Goal: Task Accomplishment & Management: Manage account settings

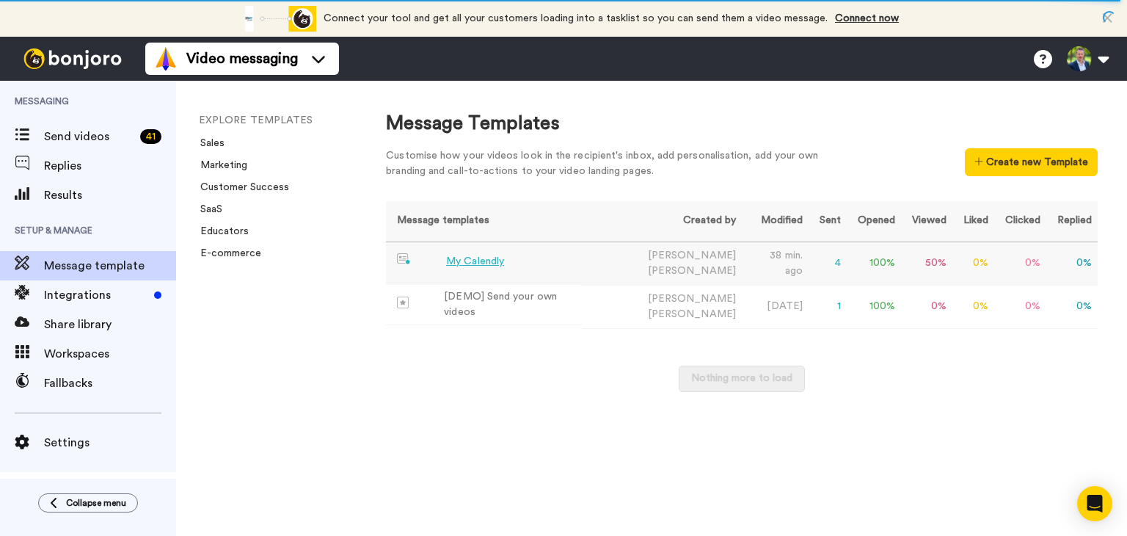
click at [464, 258] on div "My Calendly" at bounding box center [475, 261] width 58 height 15
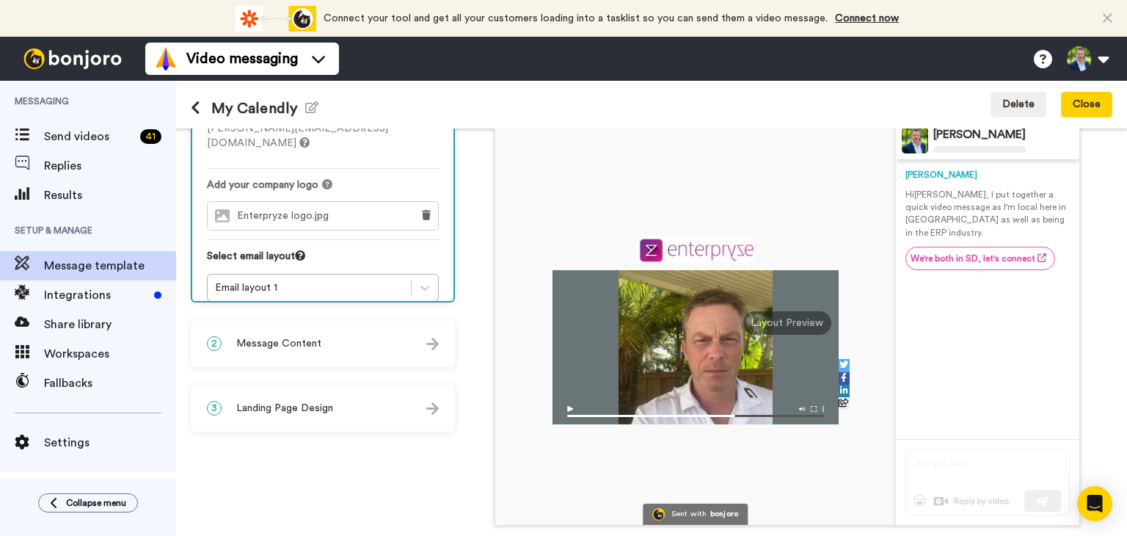
scroll to position [101, 0]
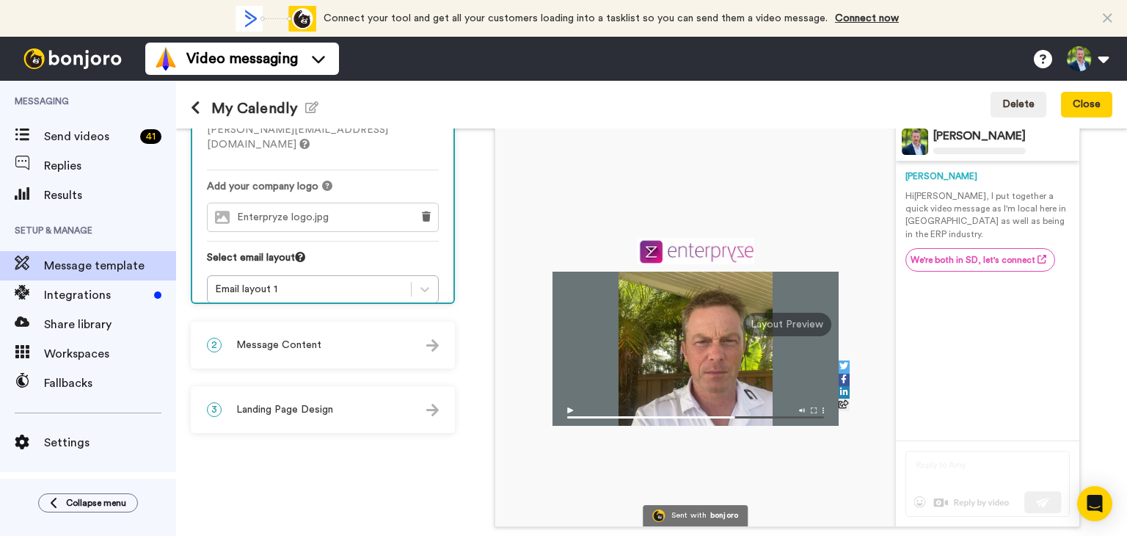
click at [388, 407] on div "3 Landing Page Design" at bounding box center [322, 410] width 261 height 44
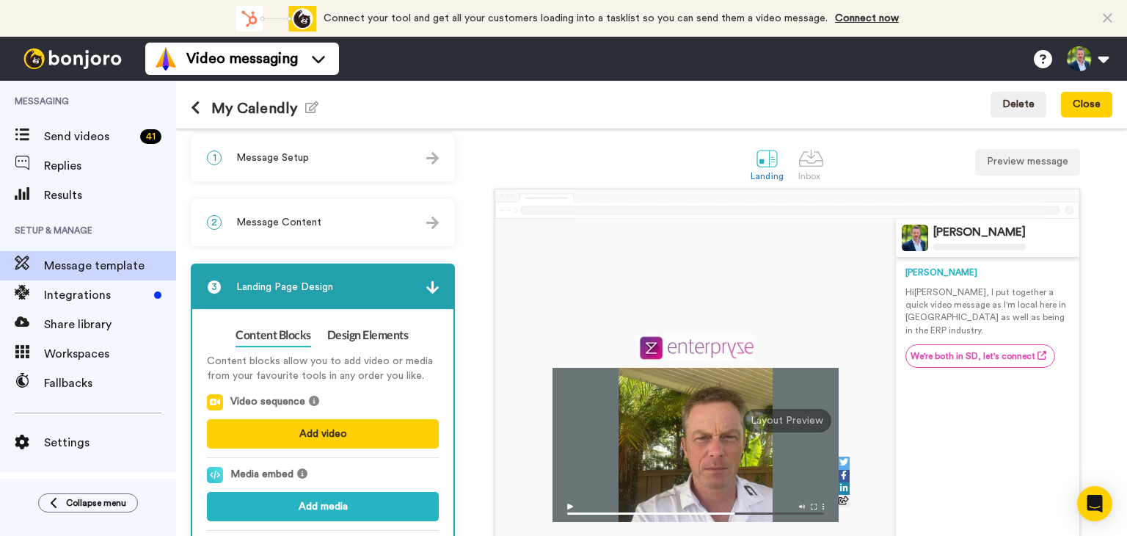
scroll to position [0, 0]
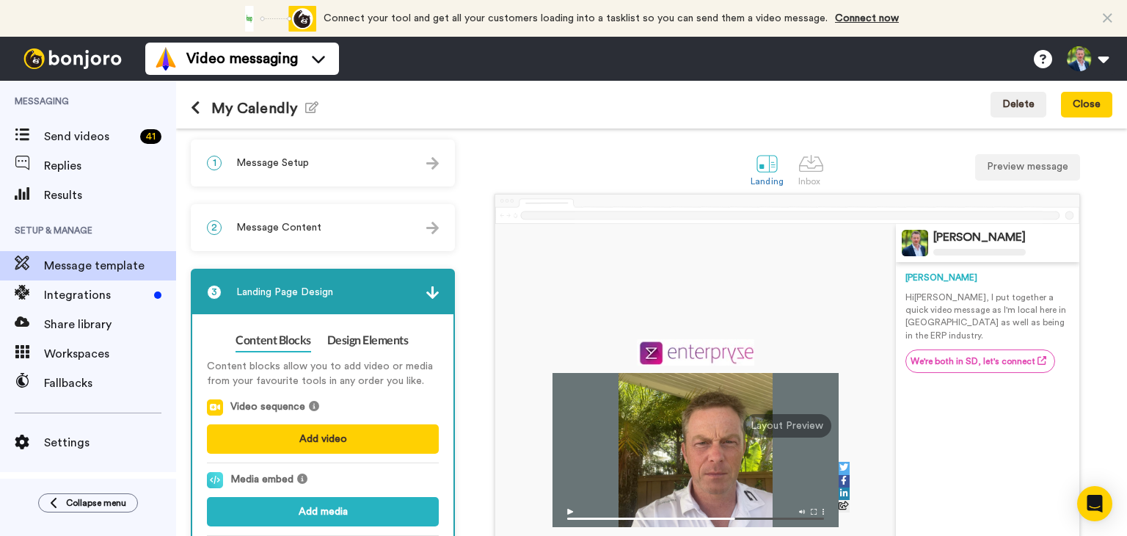
click at [322, 230] on div "2 Message Content" at bounding box center [322, 227] width 261 height 44
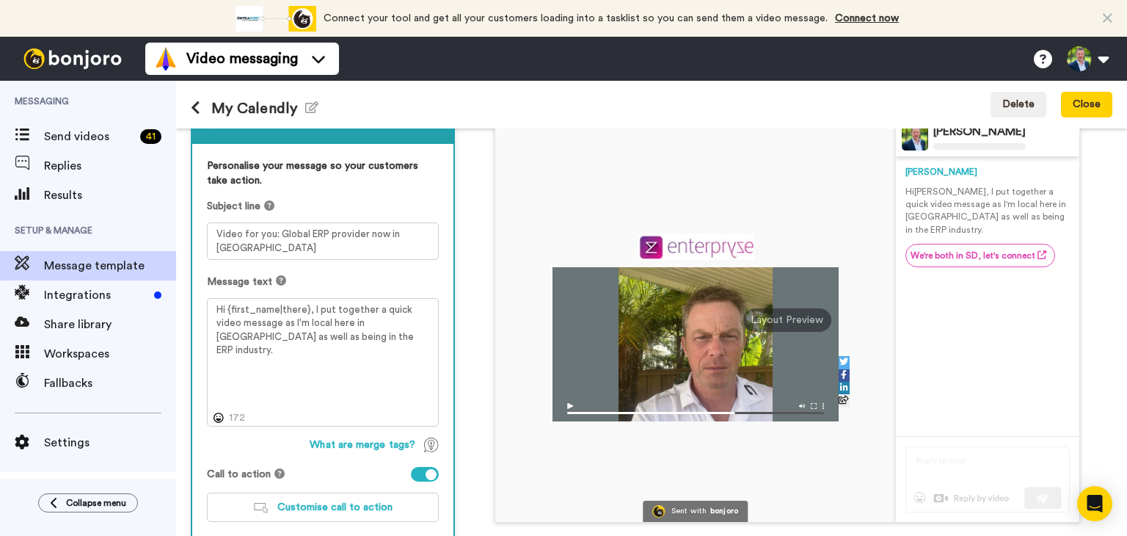
scroll to position [109, 0]
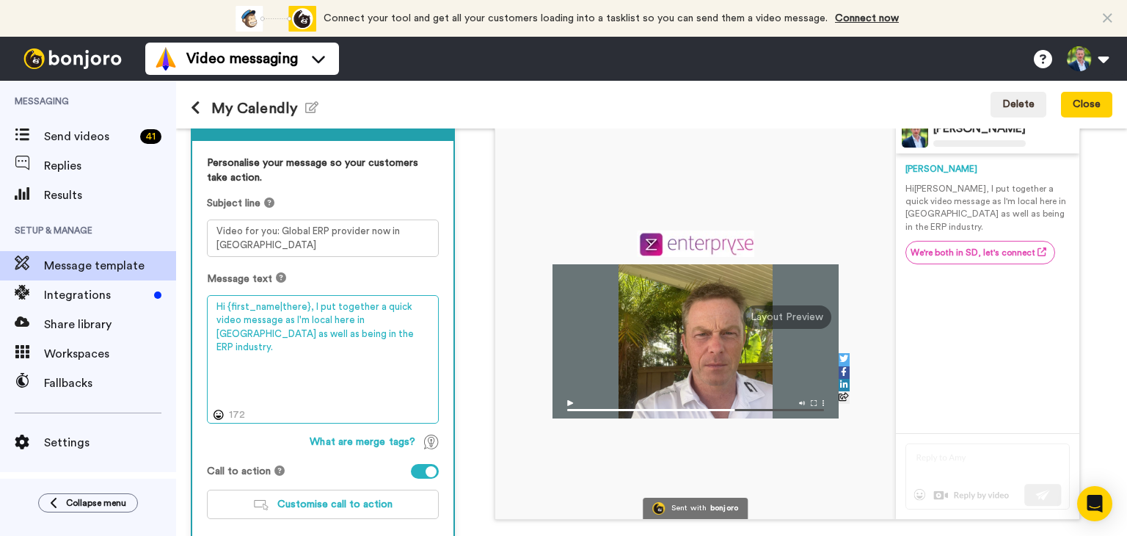
drag, startPoint x: 388, startPoint y: 319, endPoint x: 388, endPoint y: 332, distance: 13.9
click at [388, 332] on textarea "Hi {first_name|there}, I put together a quick video message as I'm local here i…" at bounding box center [323, 359] width 232 height 129
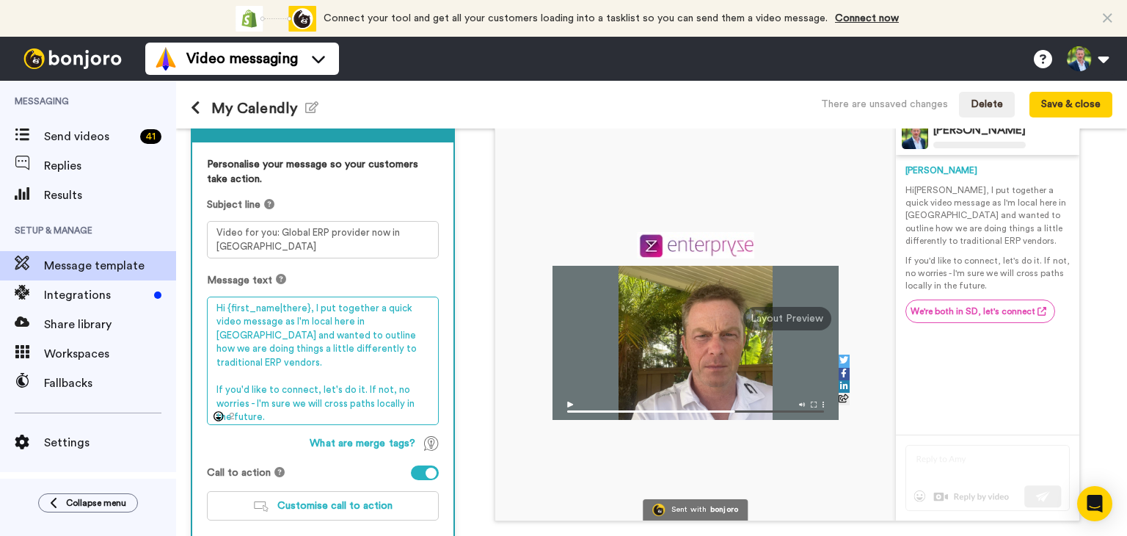
scroll to position [102, 0]
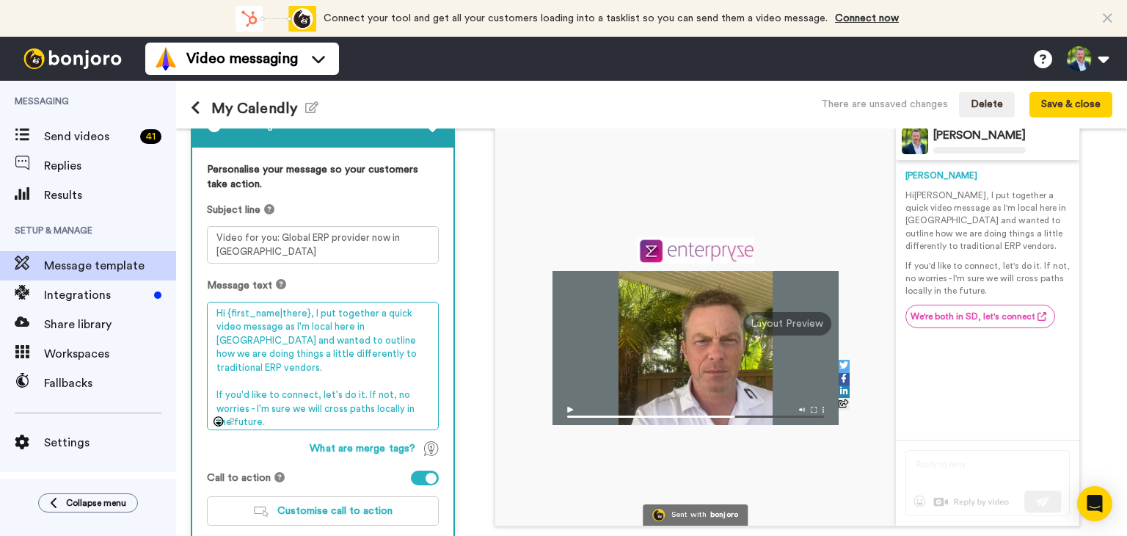
click at [310, 311] on textarea "Hi {first_name|there}, I put together a quick video message as I'm local here i…" at bounding box center [323, 366] width 232 height 129
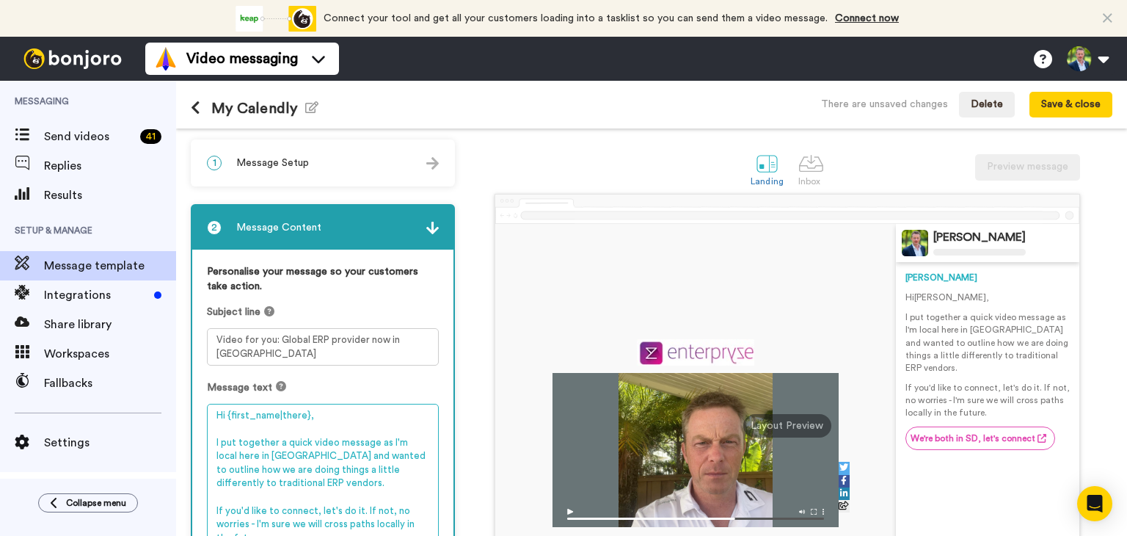
scroll to position [11, 0]
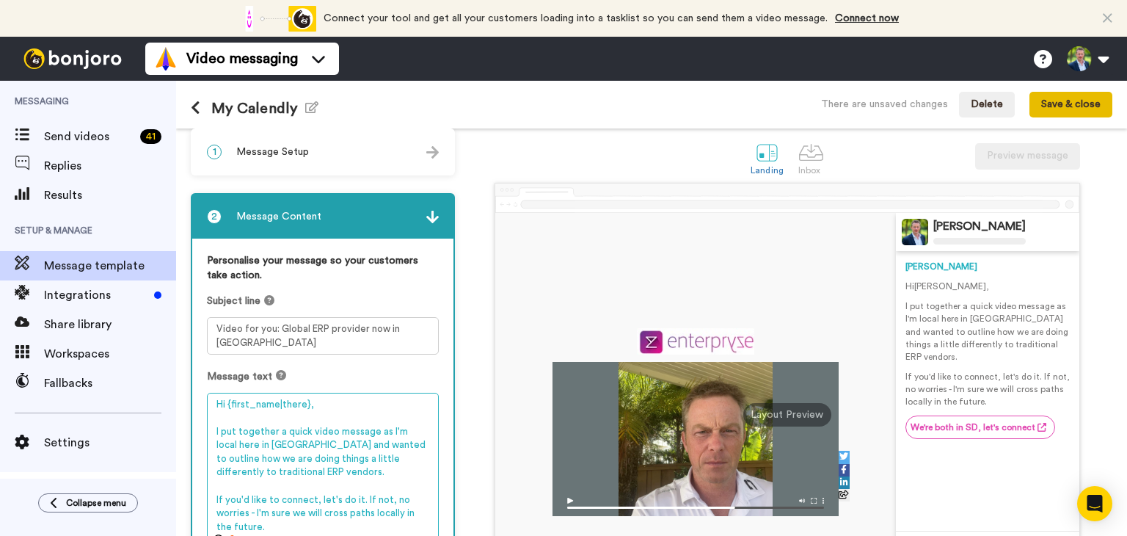
type textarea "Hi {first_name|there}, I put together a quick video message as I'm local here i…"
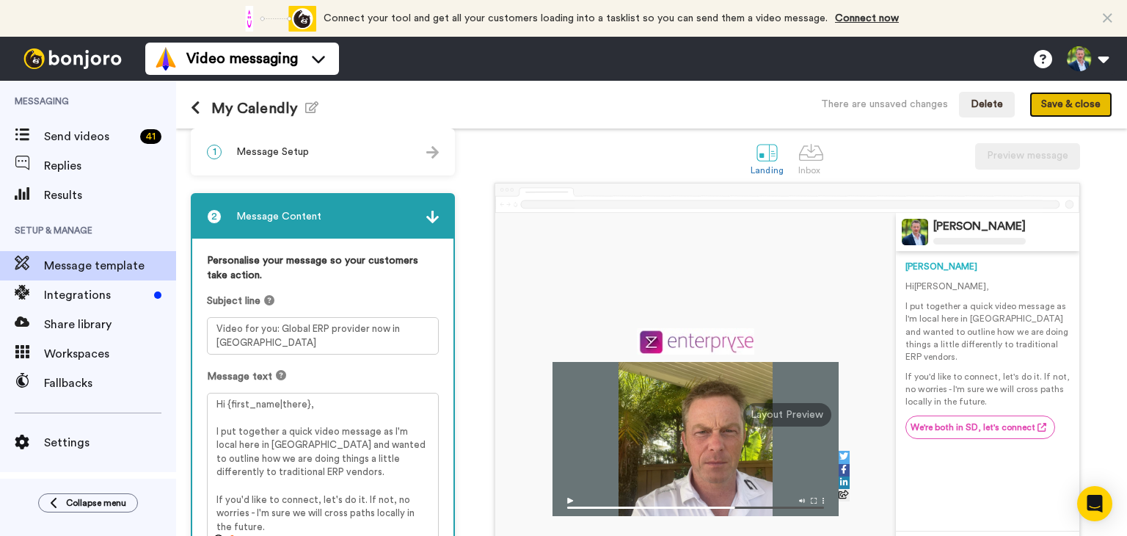
click at [1053, 106] on button "Save & close" at bounding box center [1071, 105] width 83 height 26
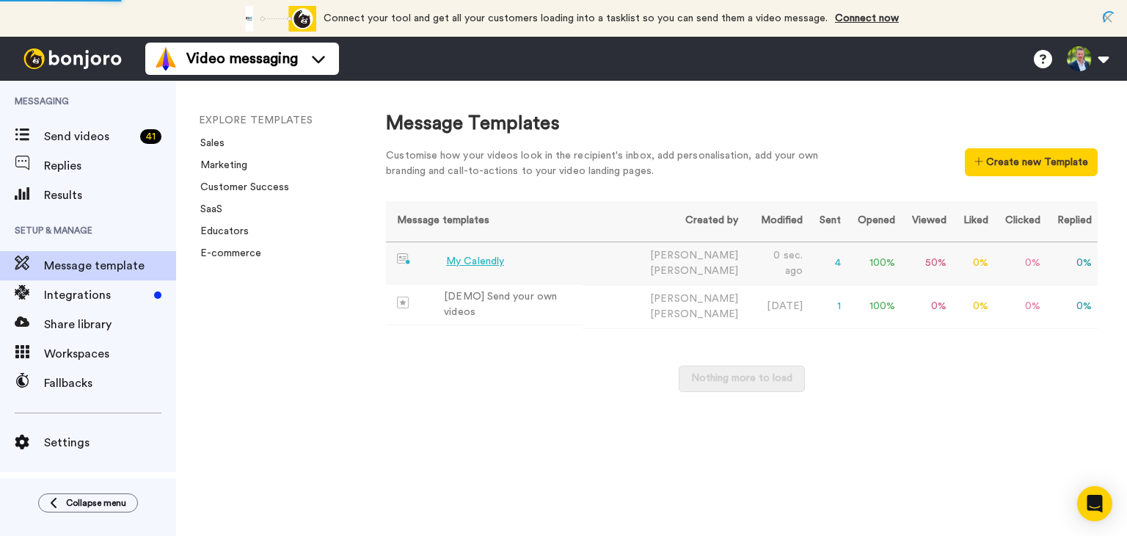
click at [473, 256] on div "My Calendly" at bounding box center [475, 261] width 58 height 15
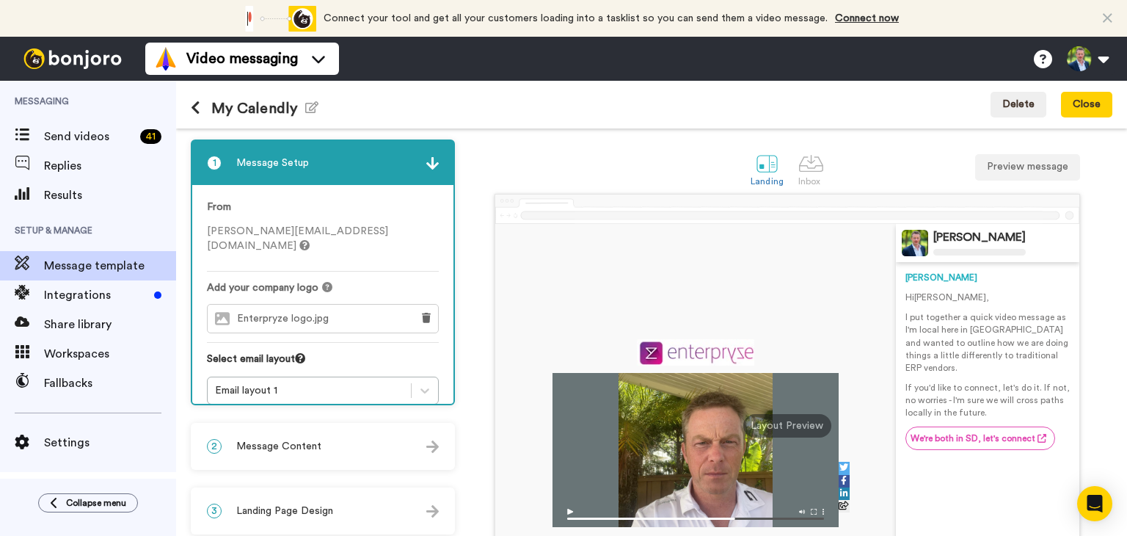
scroll to position [159, 0]
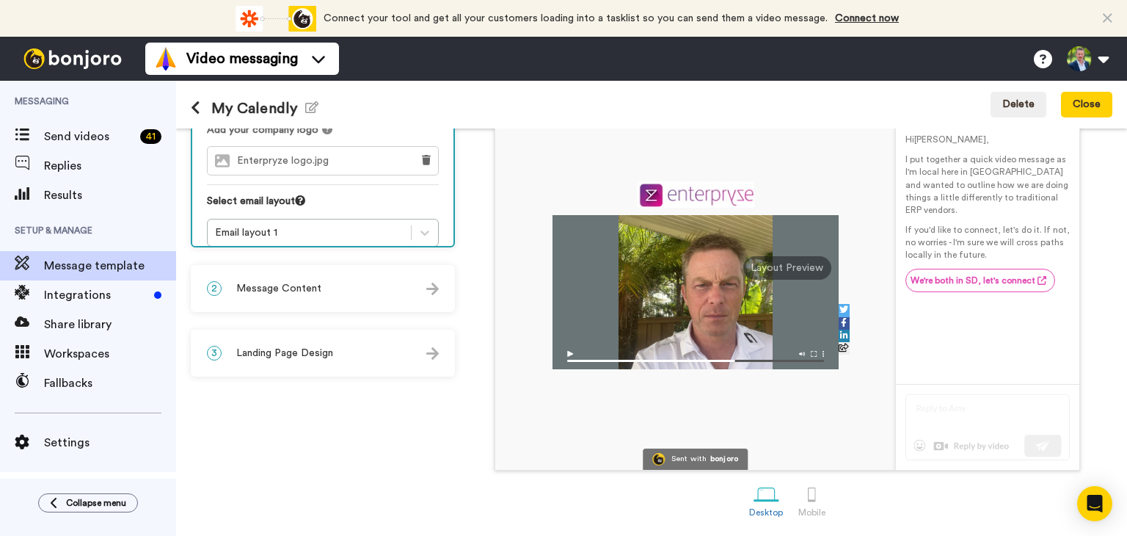
click at [303, 349] on span "Landing Page Design" at bounding box center [284, 353] width 97 height 15
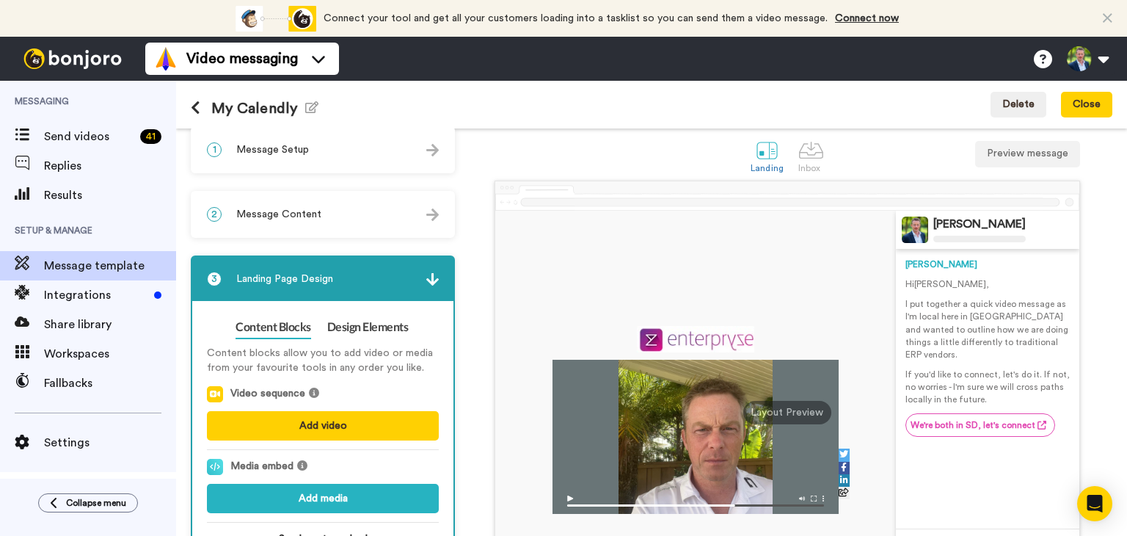
scroll to position [0, 0]
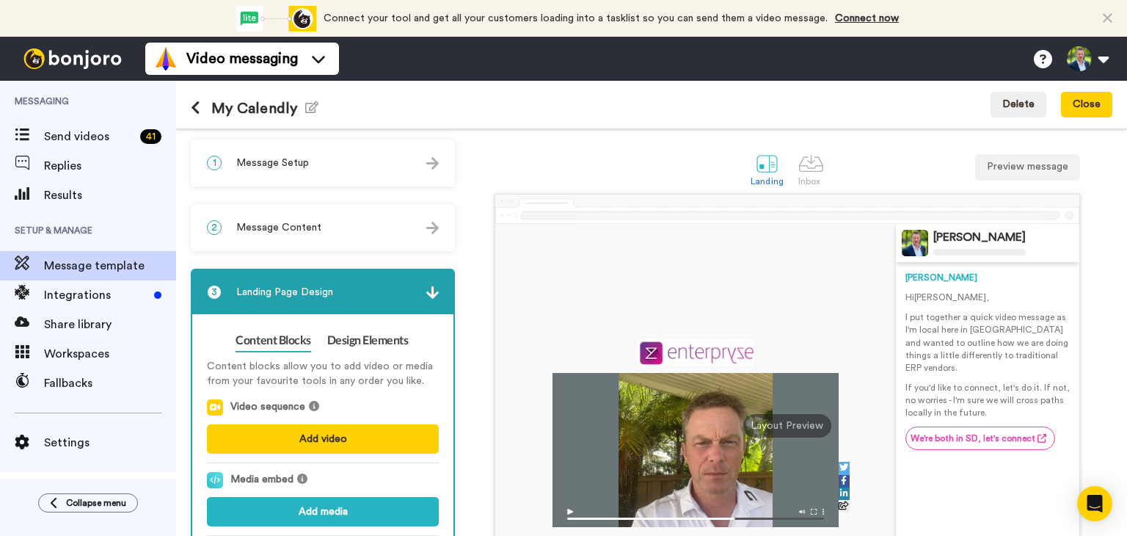
click at [294, 165] on span "Message Setup" at bounding box center [272, 163] width 73 height 15
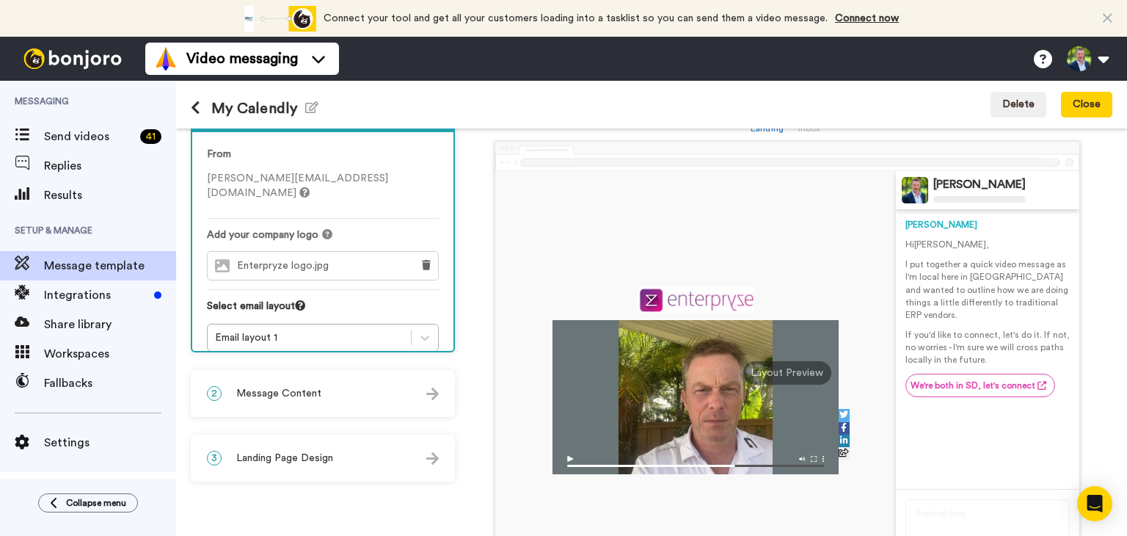
scroll to position [56, 0]
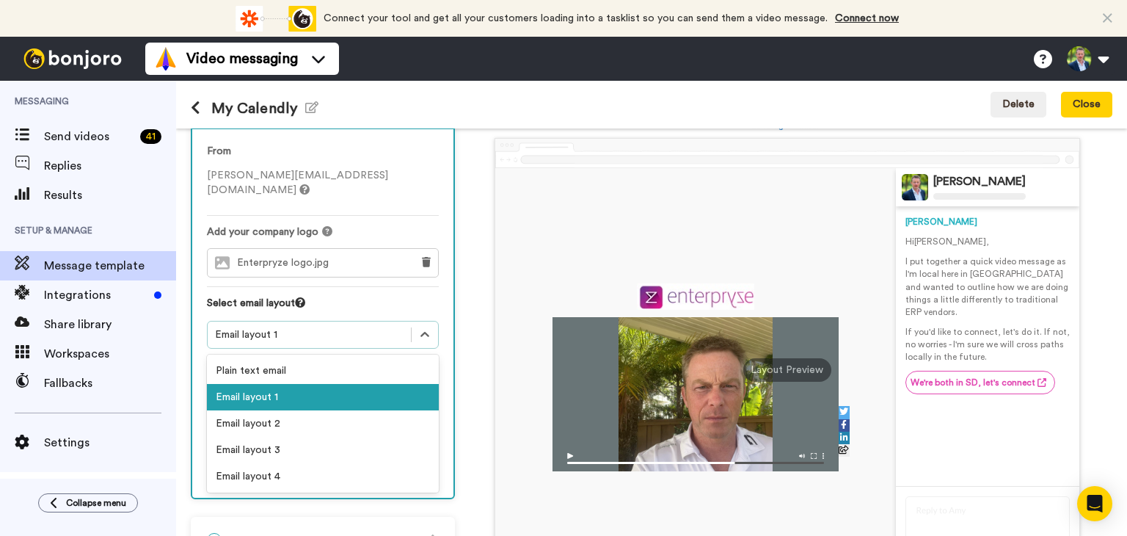
click at [347, 327] on div "Email layout 1" at bounding box center [309, 334] width 189 height 15
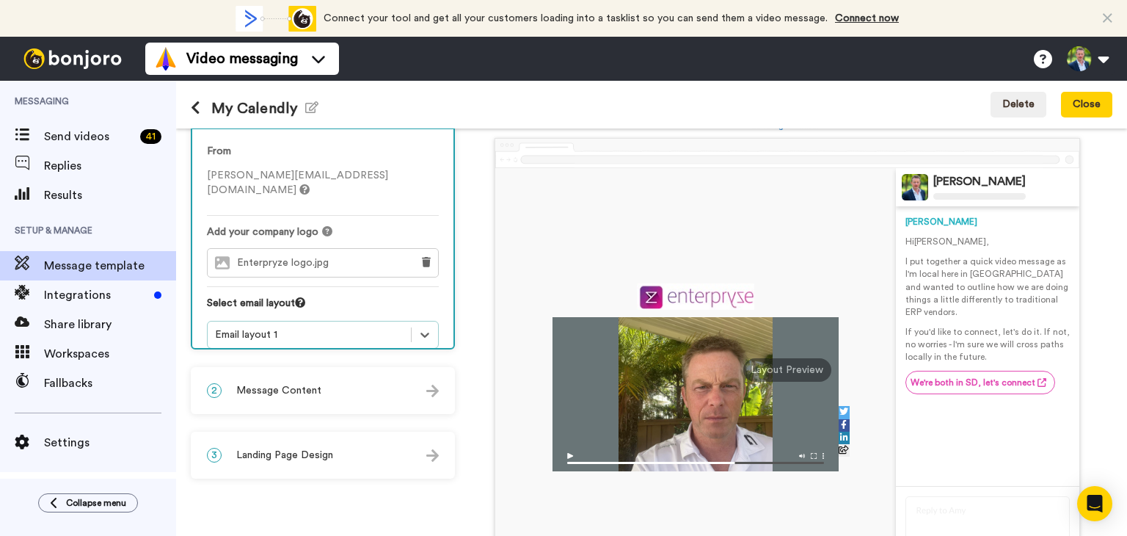
click at [347, 327] on div "Email layout 1" at bounding box center [309, 334] width 189 height 15
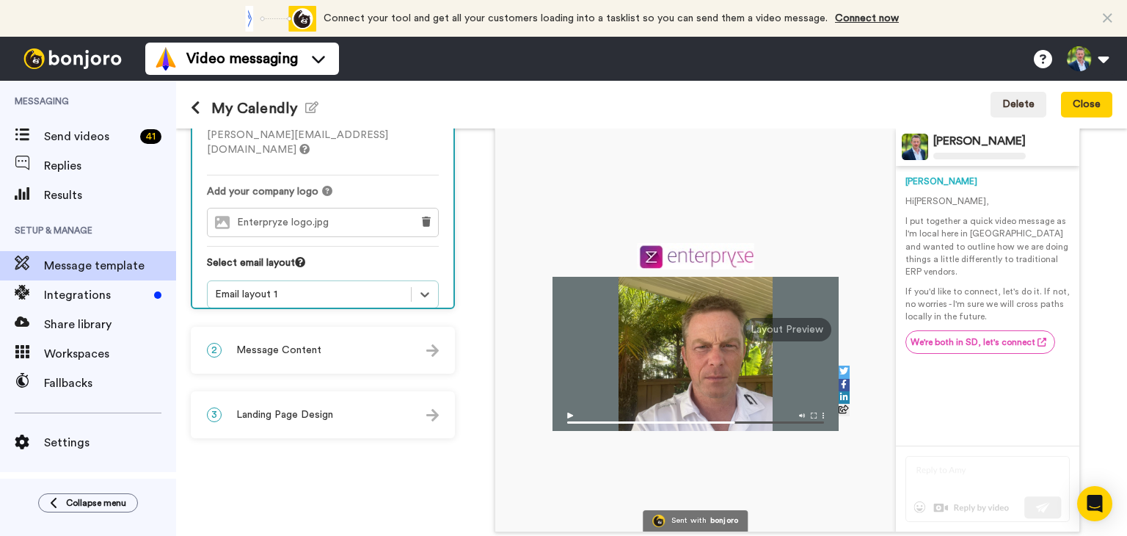
scroll to position [98, 0]
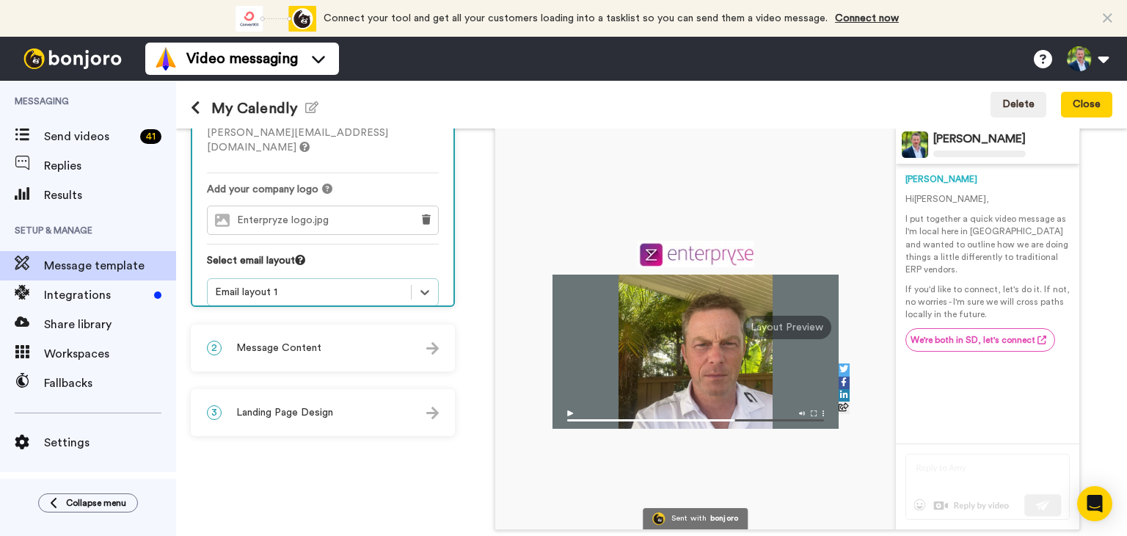
click at [333, 349] on div "2 Message Content" at bounding box center [322, 348] width 261 height 44
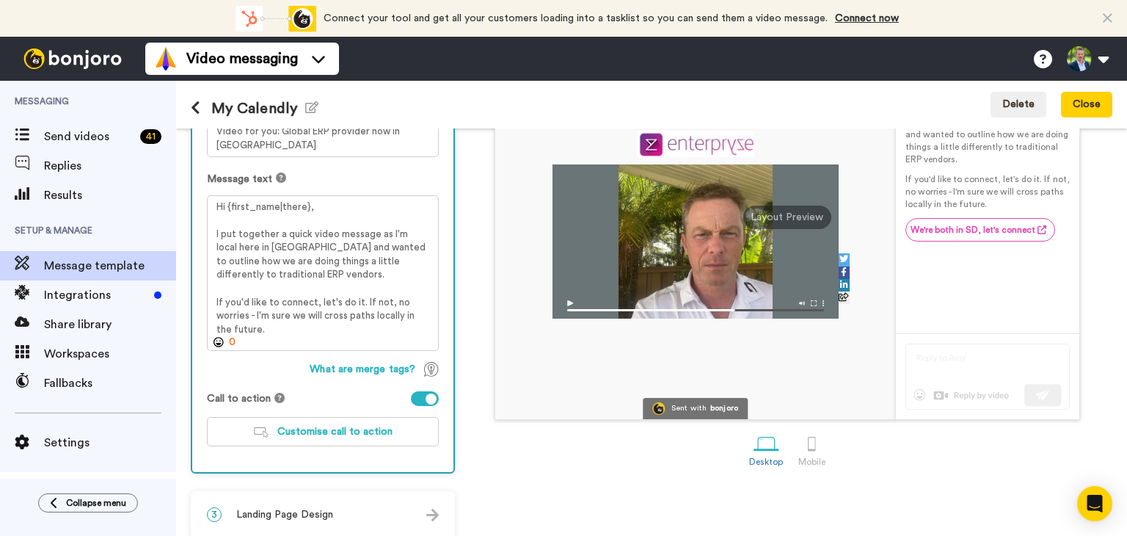
scroll to position [220, 0]
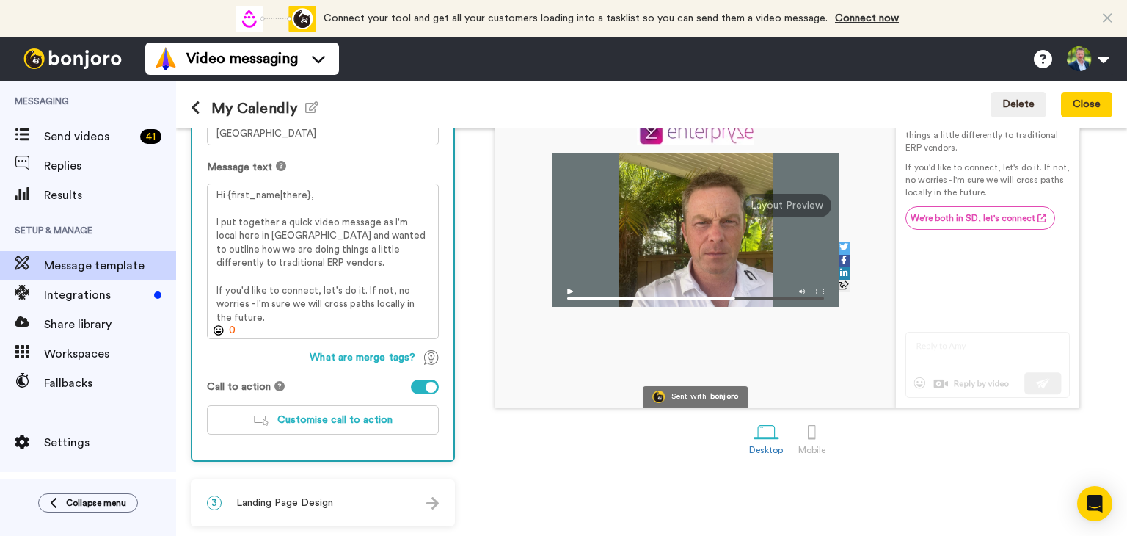
click at [245, 495] on span "Landing Page Design" at bounding box center [284, 502] width 97 height 15
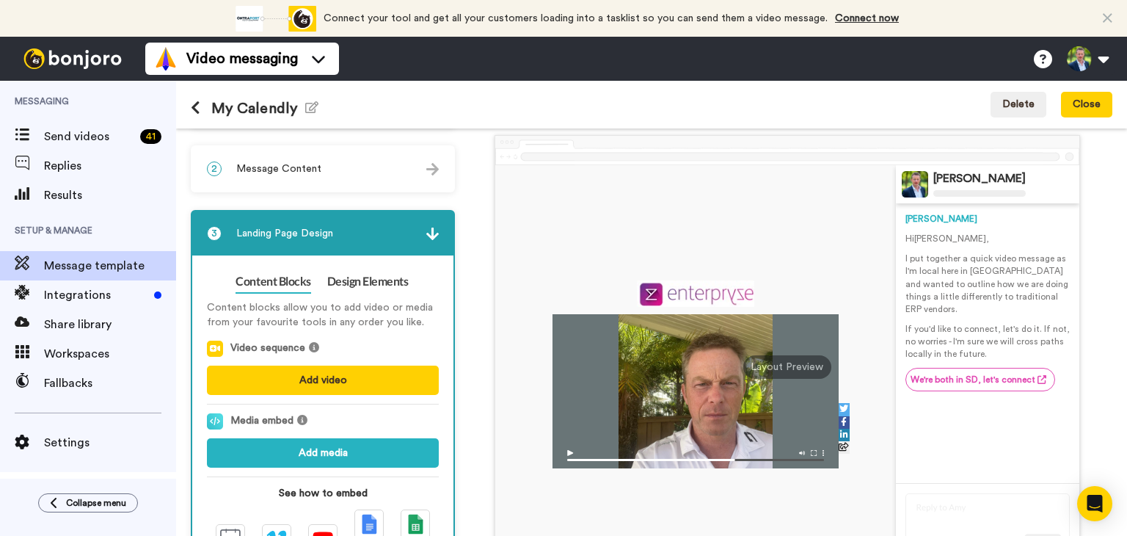
scroll to position [0, 0]
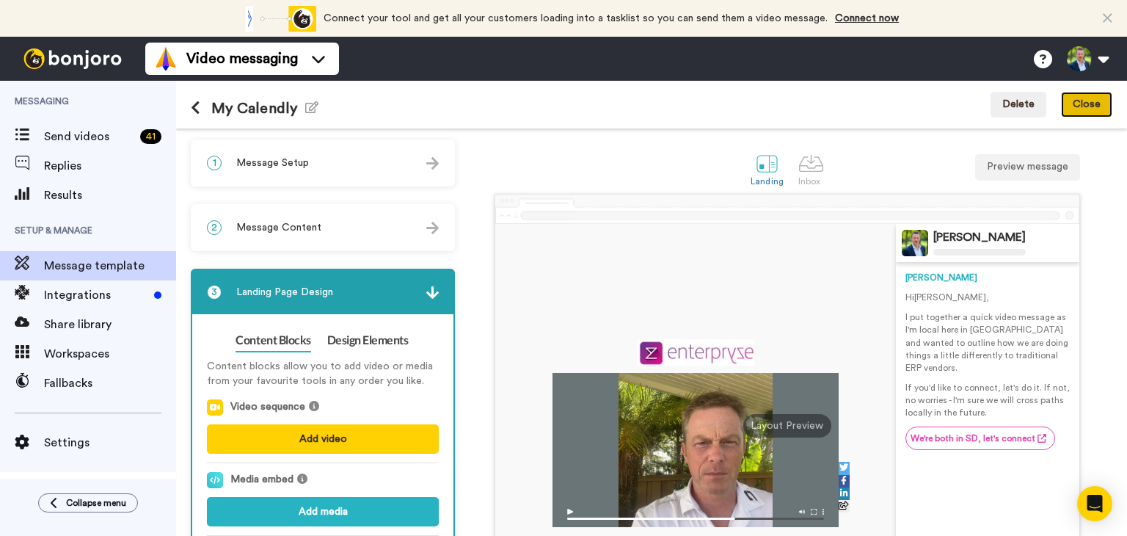
click at [1080, 100] on button "Close" at bounding box center [1086, 105] width 51 height 26
